Goal: Task Accomplishment & Management: Manage account settings

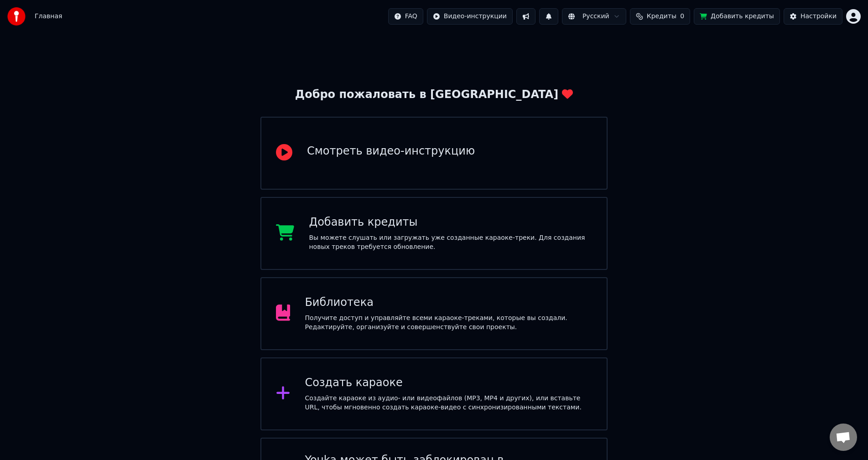
click at [676, 18] on span "Кредиты" at bounding box center [662, 16] width 30 height 9
click at [627, 45] on th "Пополнить" at bounding box center [614, 43] width 44 height 18
click at [636, 41] on th "Пополнить" at bounding box center [614, 43] width 44 height 18
click at [811, 12] on div "Настройки" at bounding box center [818, 16] width 36 height 9
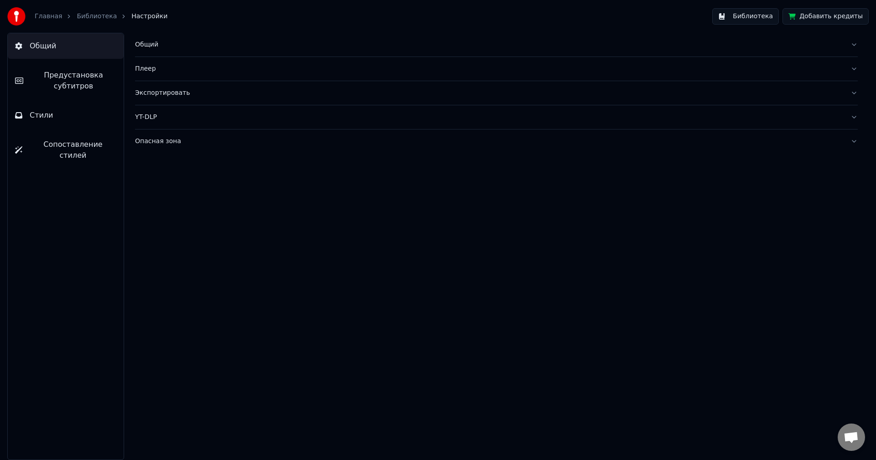
click at [803, 16] on button "Добавить кредиты" at bounding box center [825, 16] width 86 height 16
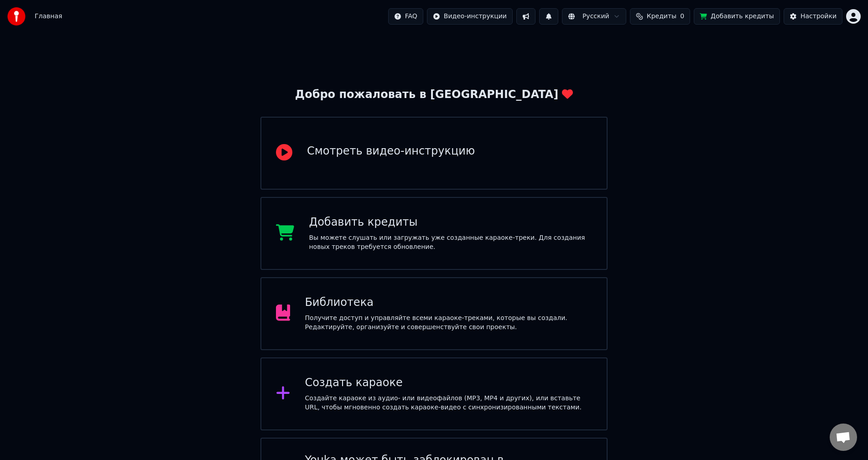
click at [857, 18] on html "Главная FAQ Видео-инструкции Русский Кредиты 0 Добавить кредиты Настройки Добро…" at bounding box center [434, 260] width 868 height 520
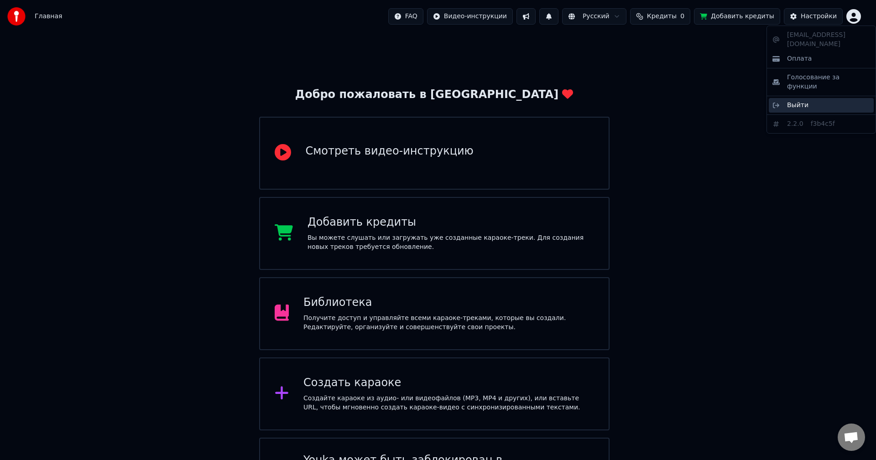
click at [828, 98] on div "Выйти" at bounding box center [820, 105] width 105 height 15
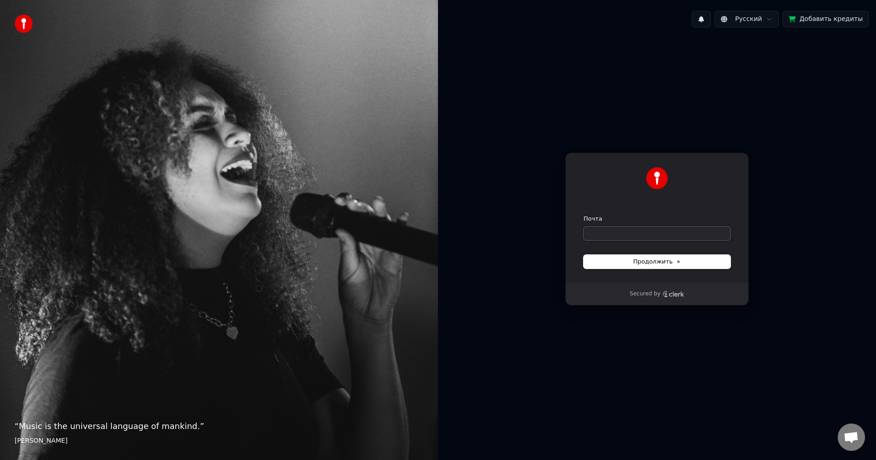
click at [663, 238] on input "Почта" at bounding box center [656, 234] width 147 height 14
click at [699, 266] on button "Продолжить" at bounding box center [656, 262] width 147 height 14
type input "**********"
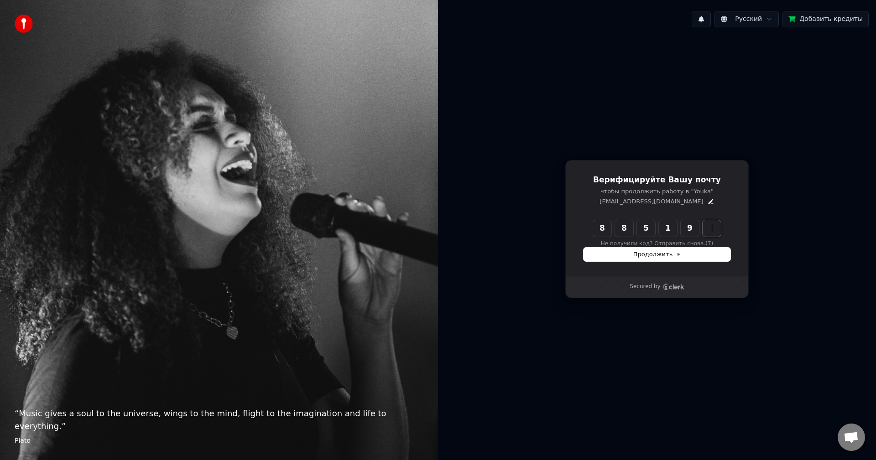
type input "******"
